Goal: Task Accomplishment & Management: Manage account settings

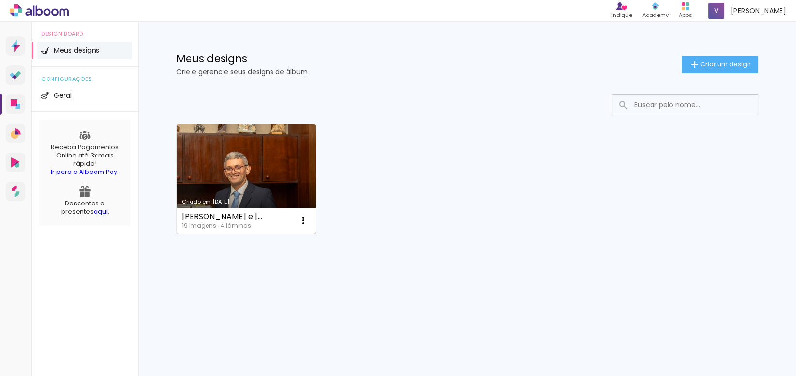
click at [270, 169] on link "Criado em [DATE]" at bounding box center [246, 179] width 139 height 110
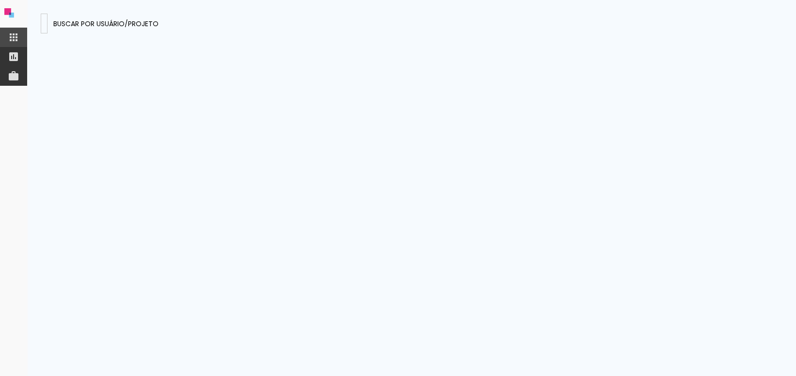
paste input "nessaperrone@yahoo.com.br"
type input "nessaperrone@yahoo.com.br"
type paper-input "nessaperrone@yahoo.com.br"
drag, startPoint x: 158, startPoint y: 25, endPoint x: 0, endPoint y: 18, distance: 158.1
click at [0, 18] on app-drawer-layout at bounding box center [398, 188] width 796 height 376
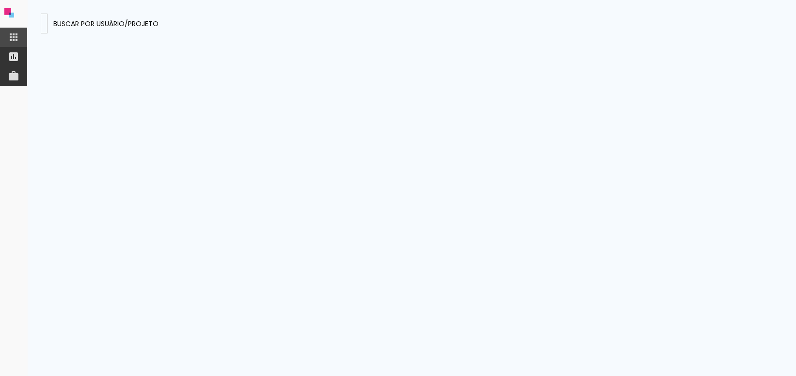
click at [16, 77] on iron-icon at bounding box center [14, 76] width 12 height 12
click at [17, 54] on iron-icon at bounding box center [14, 57] width 12 height 12
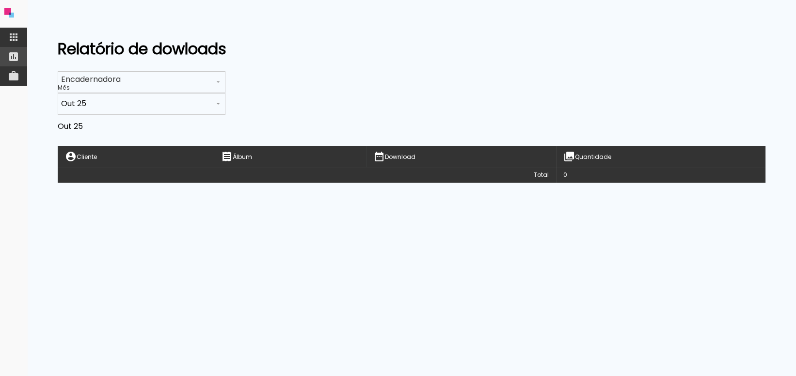
click at [15, 38] on iron-icon at bounding box center [14, 37] width 12 height 12
